Goal: Task Accomplishment & Management: Manage account settings

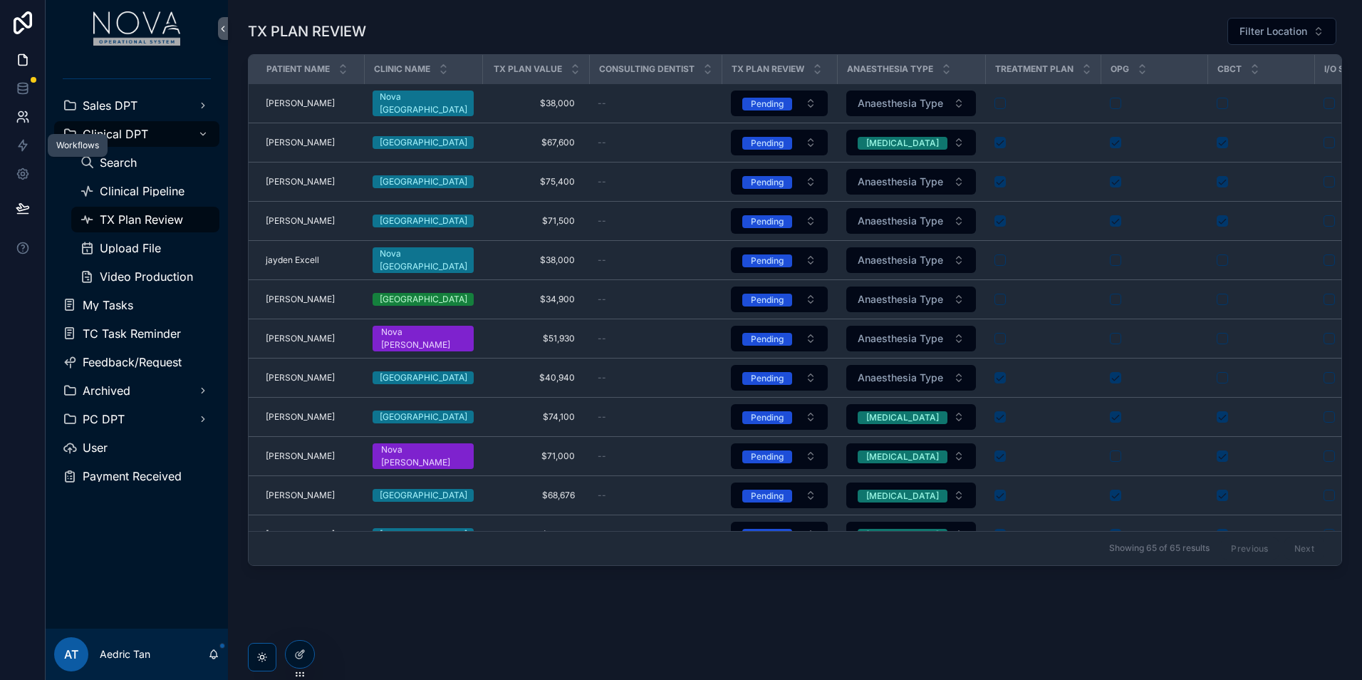
click at [31, 127] on link at bounding box center [22, 117] width 45 height 28
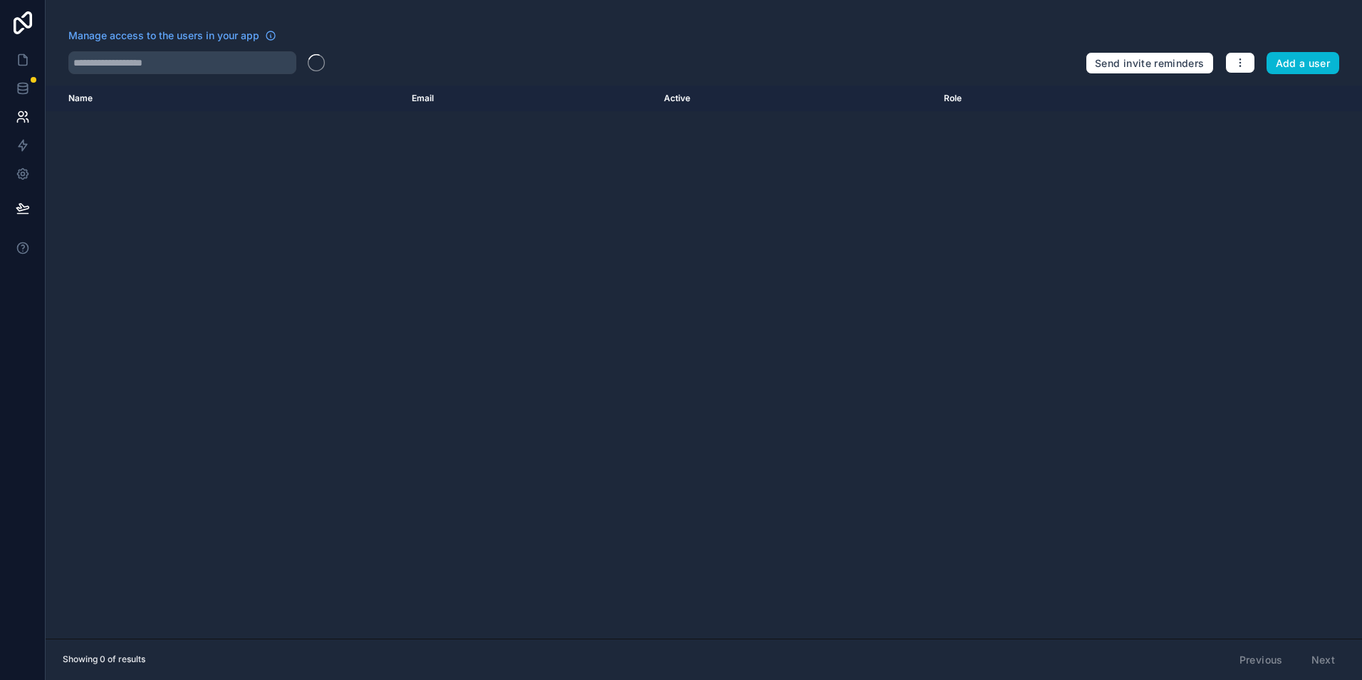
click at [205, 43] on div "Manage access to the users in your app" at bounding box center [571, 39] width 1006 height 23
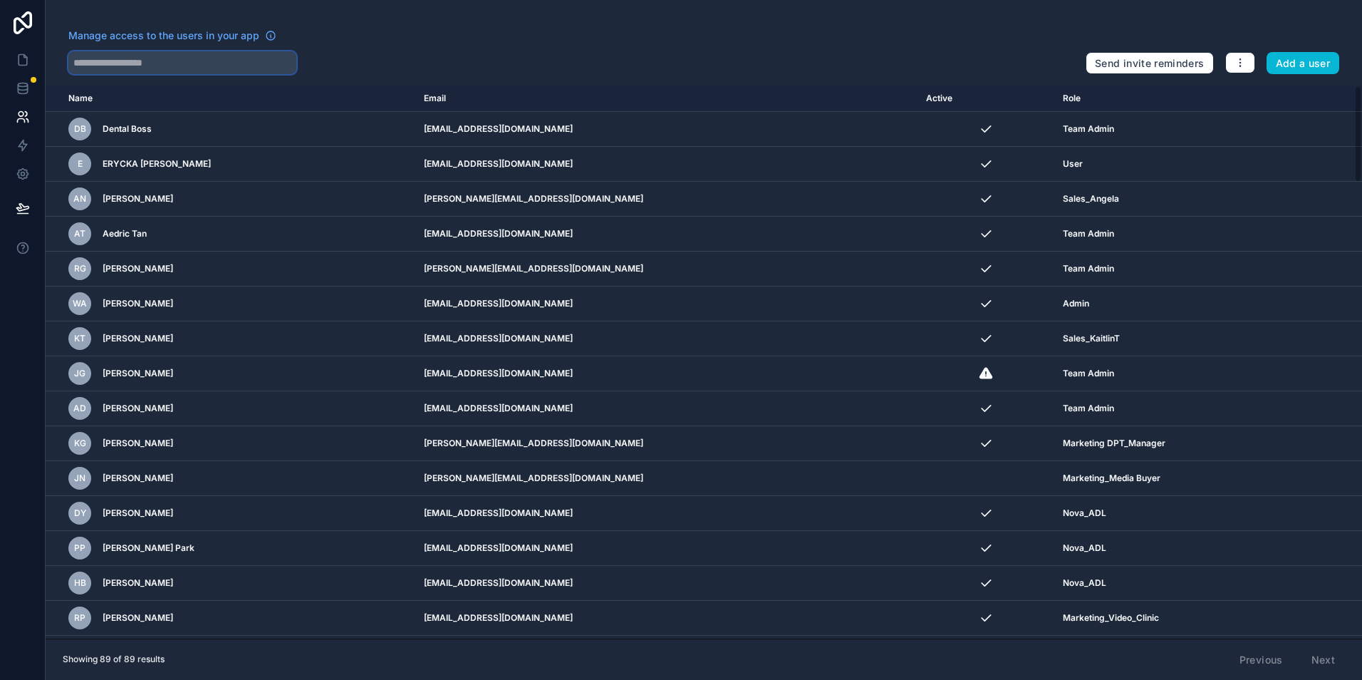
click at [219, 51] on div "Manage access to the users in your app" at bounding box center [571, 51] width 1006 height 46
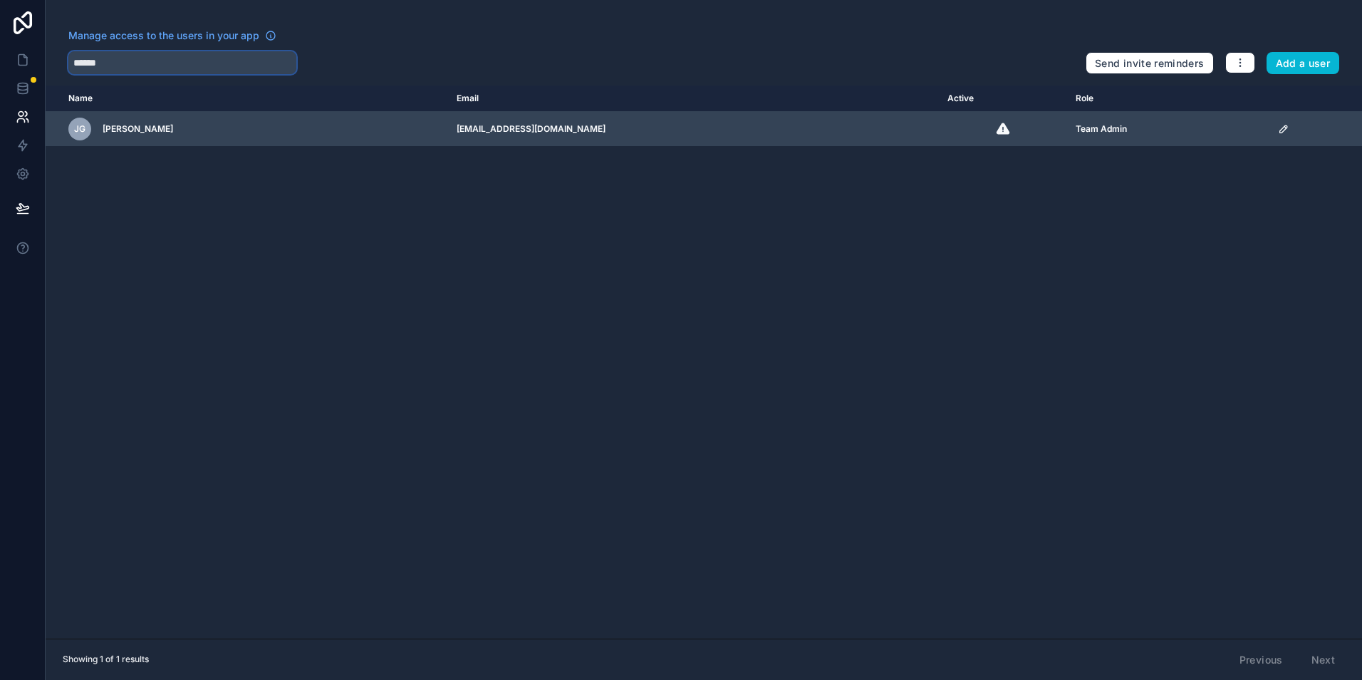
type input "******"
click at [1271, 135] on td "scrollable content" at bounding box center [1315, 129] width 93 height 35
click at [1278, 134] on icon "scrollable content" at bounding box center [1283, 128] width 11 height 11
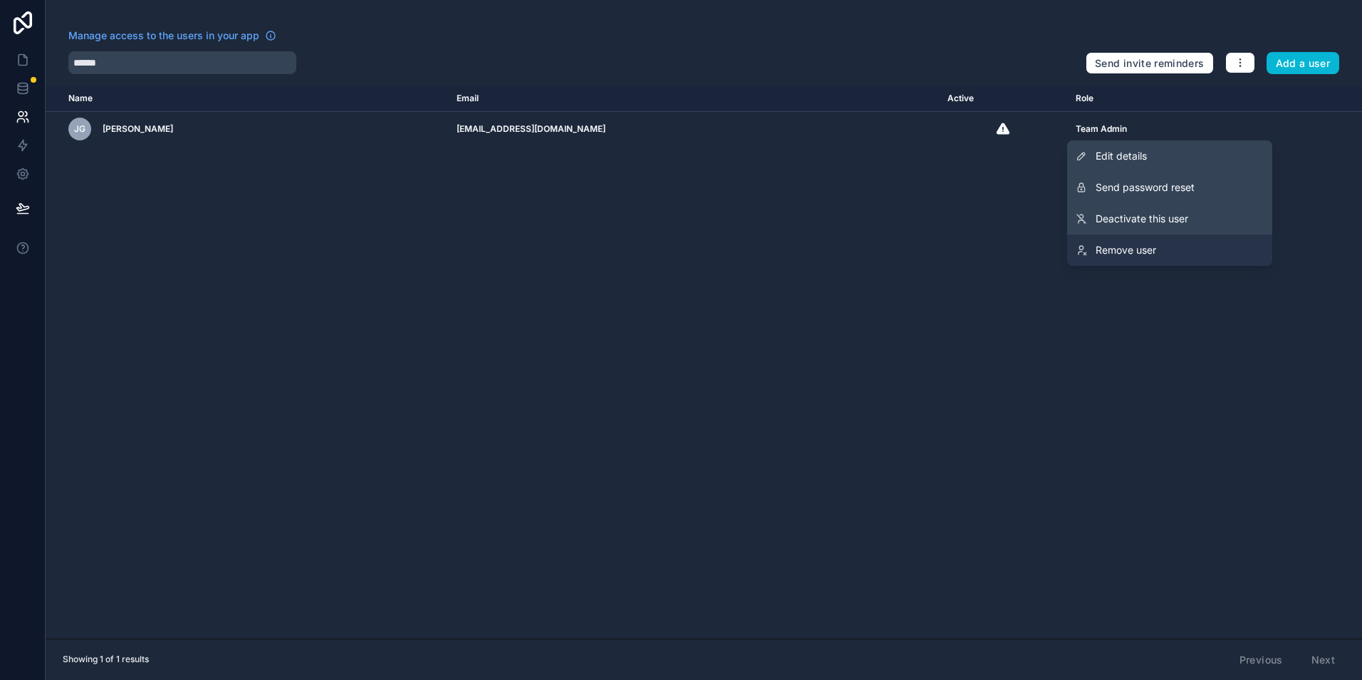
click at [1234, 236] on link "Remove user" at bounding box center [1169, 249] width 205 height 31
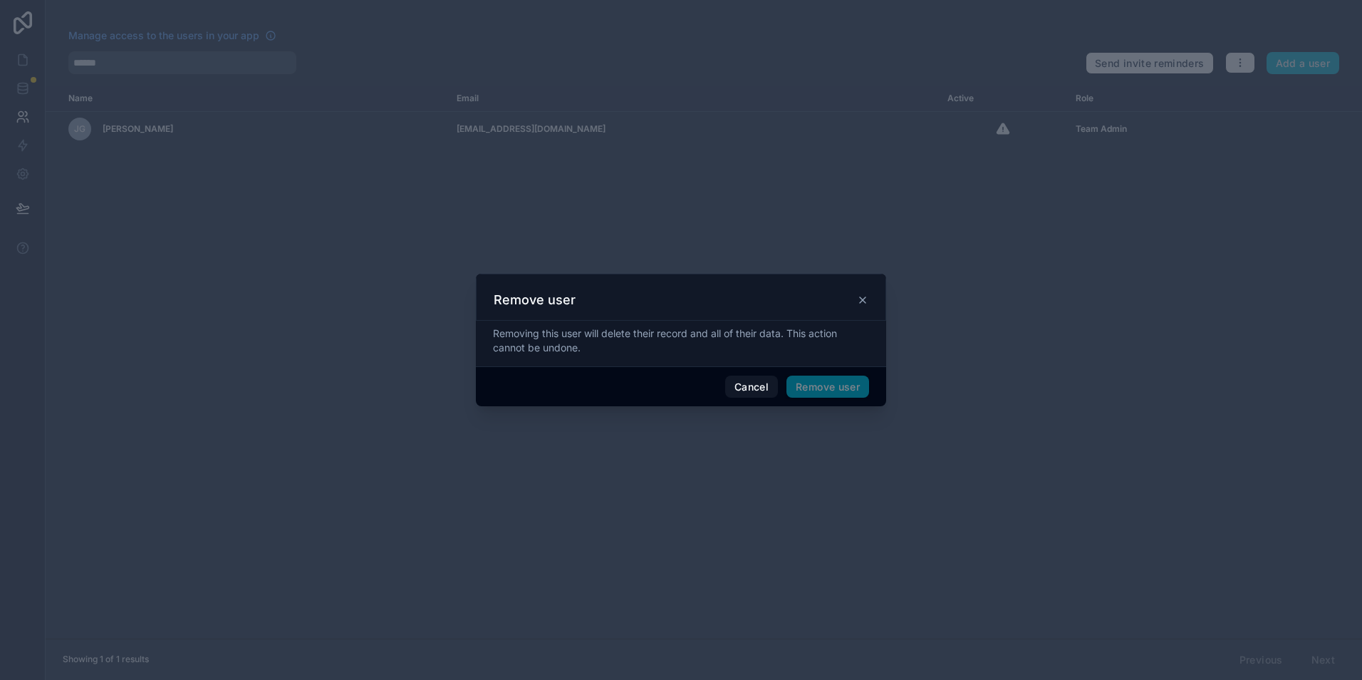
click at [831, 395] on span "Remove user" at bounding box center [827, 386] width 83 height 23
click at [831, 395] on button "Remove user" at bounding box center [827, 386] width 83 height 23
